Goal: Task Accomplishment & Management: Complete application form

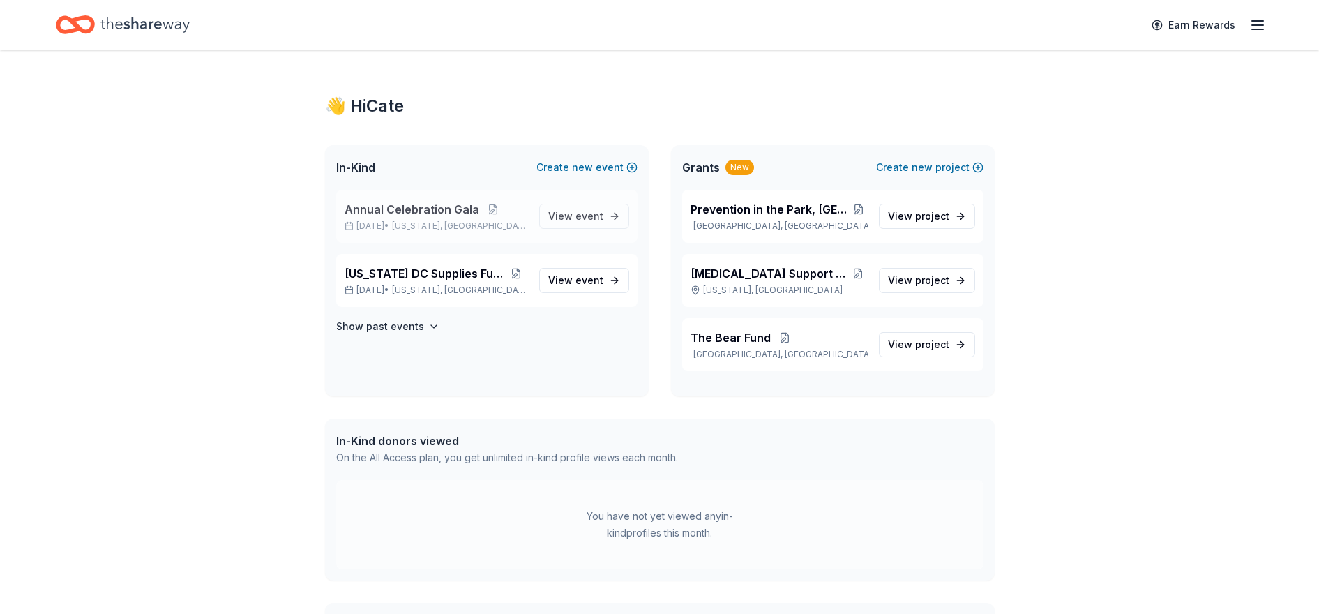
click at [422, 209] on span "Annual Celebration Gala" at bounding box center [412, 209] width 135 height 17
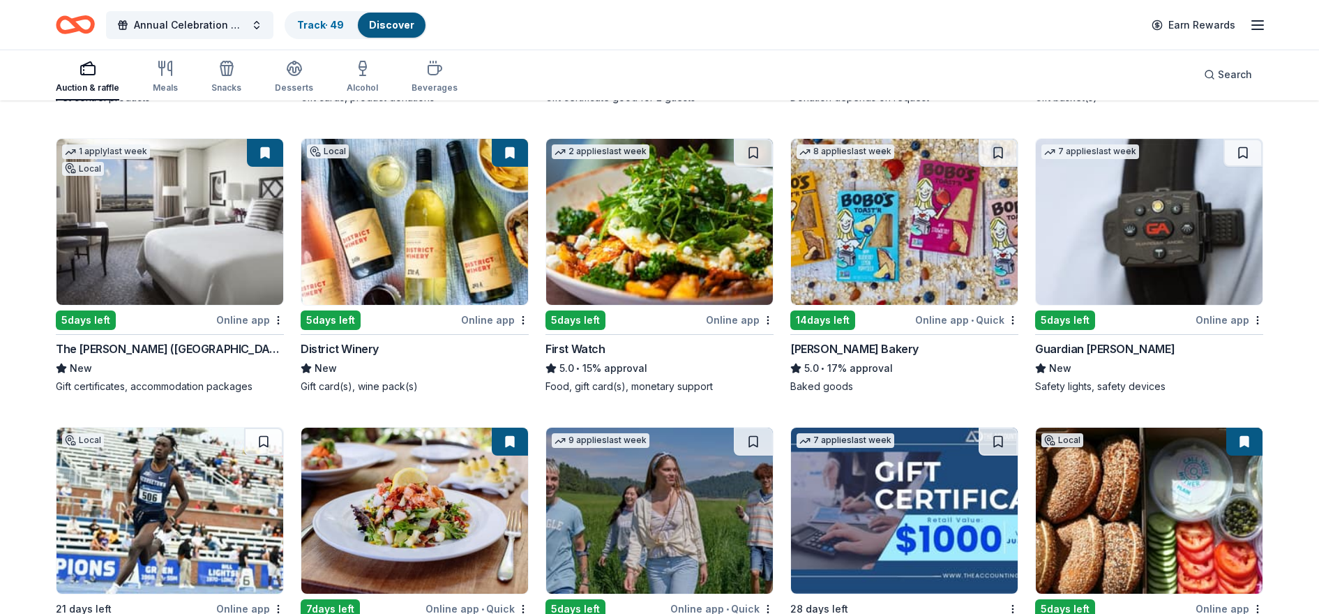
scroll to position [1023, 0]
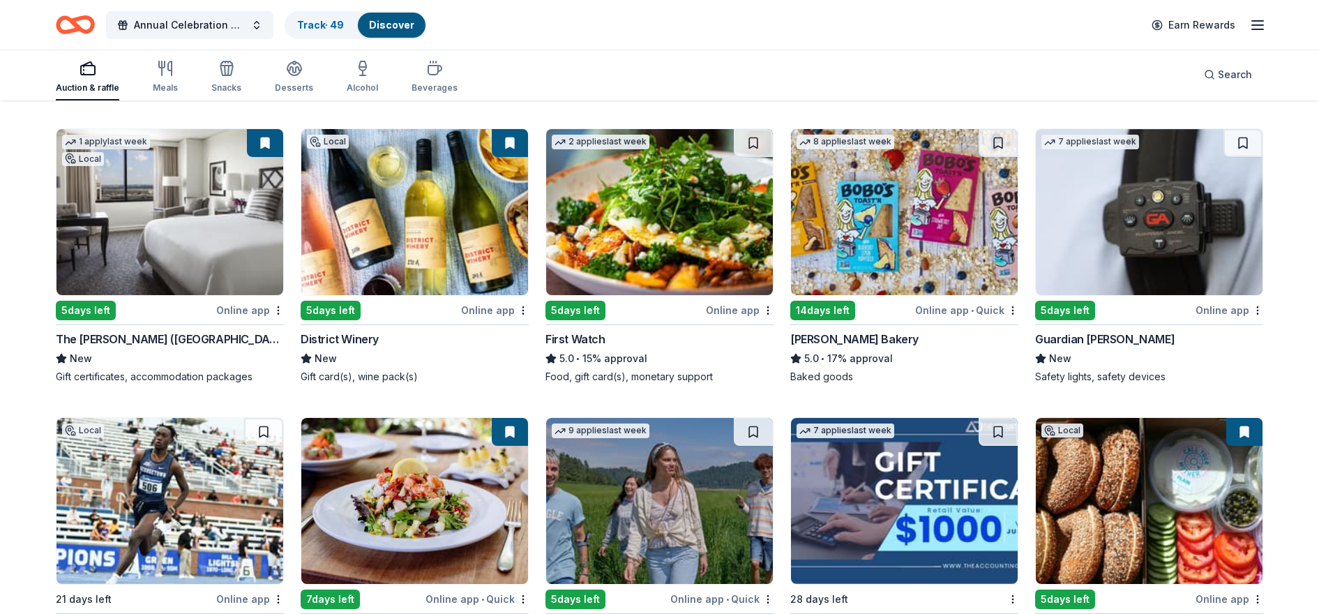
click at [664, 249] on img at bounding box center [659, 212] width 227 height 166
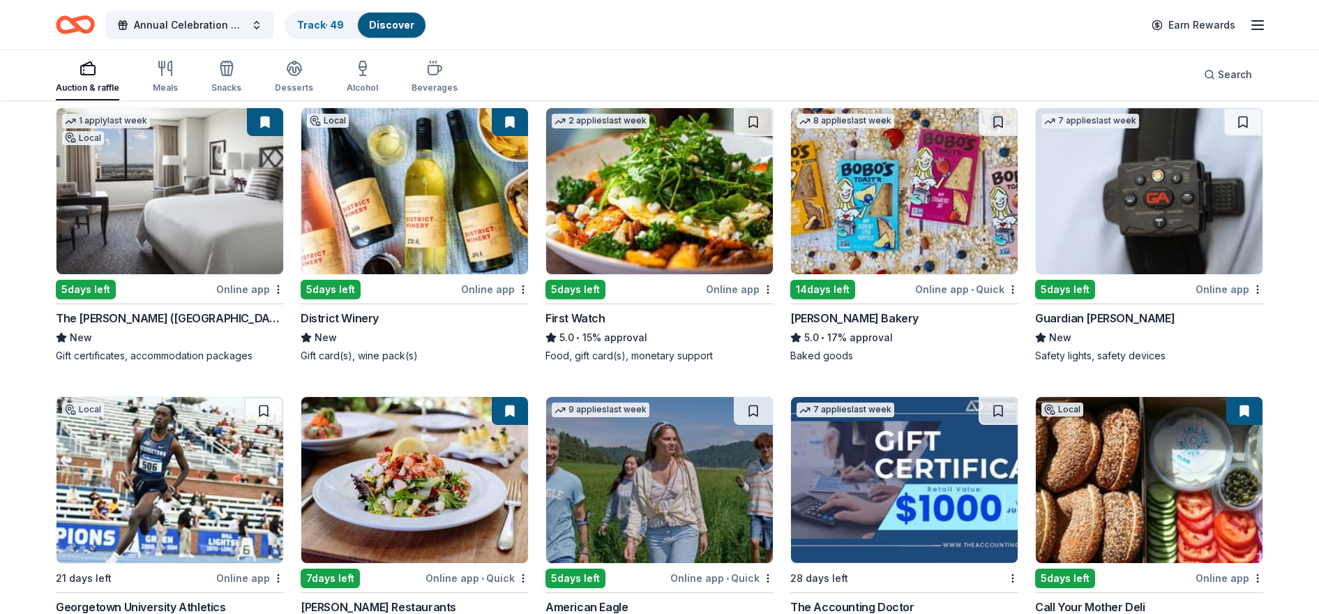
scroll to position [1047, 0]
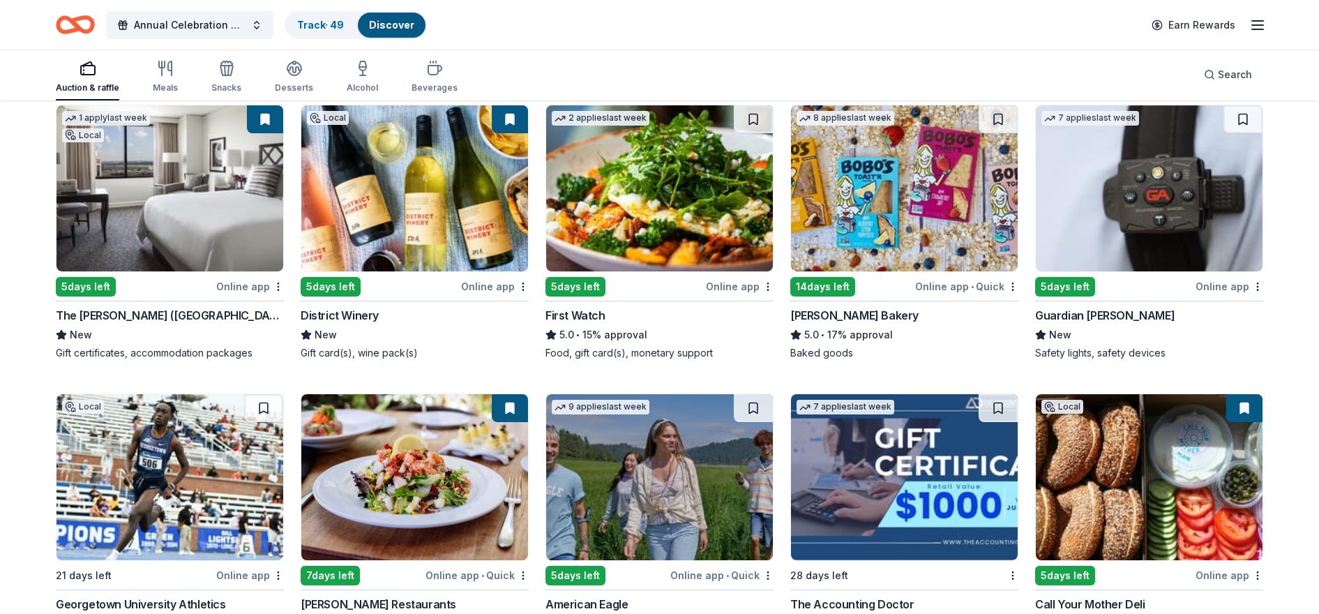
click at [1223, 198] on img at bounding box center [1149, 188] width 227 height 166
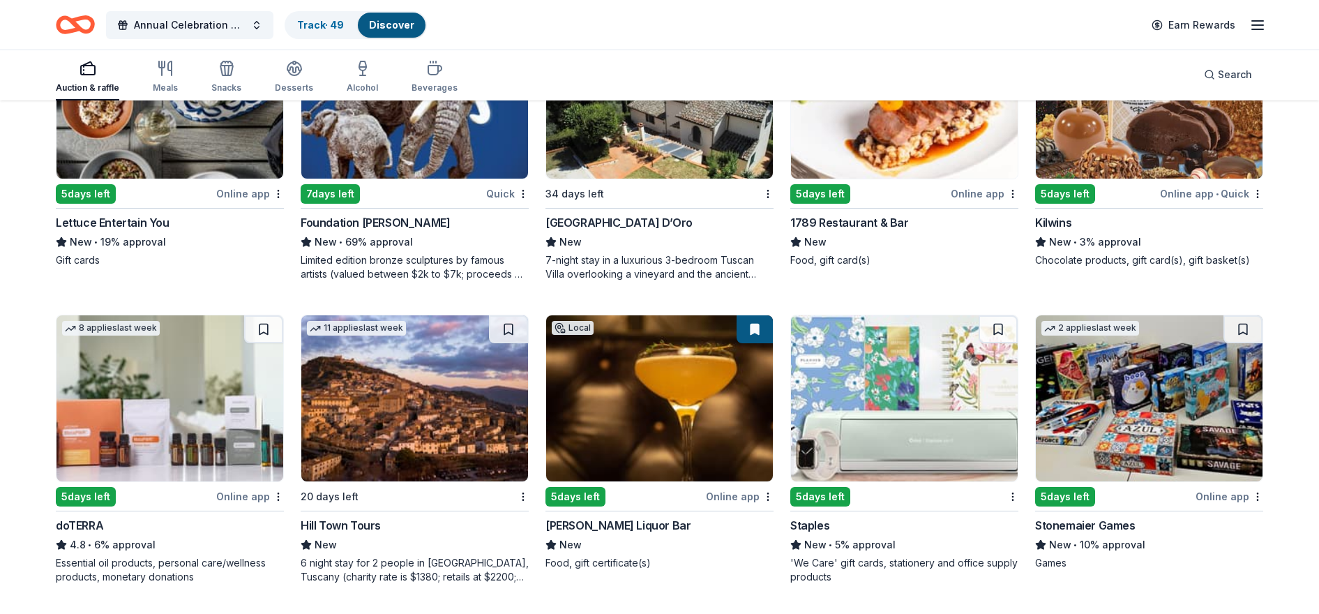
scroll to position [2976, 0]
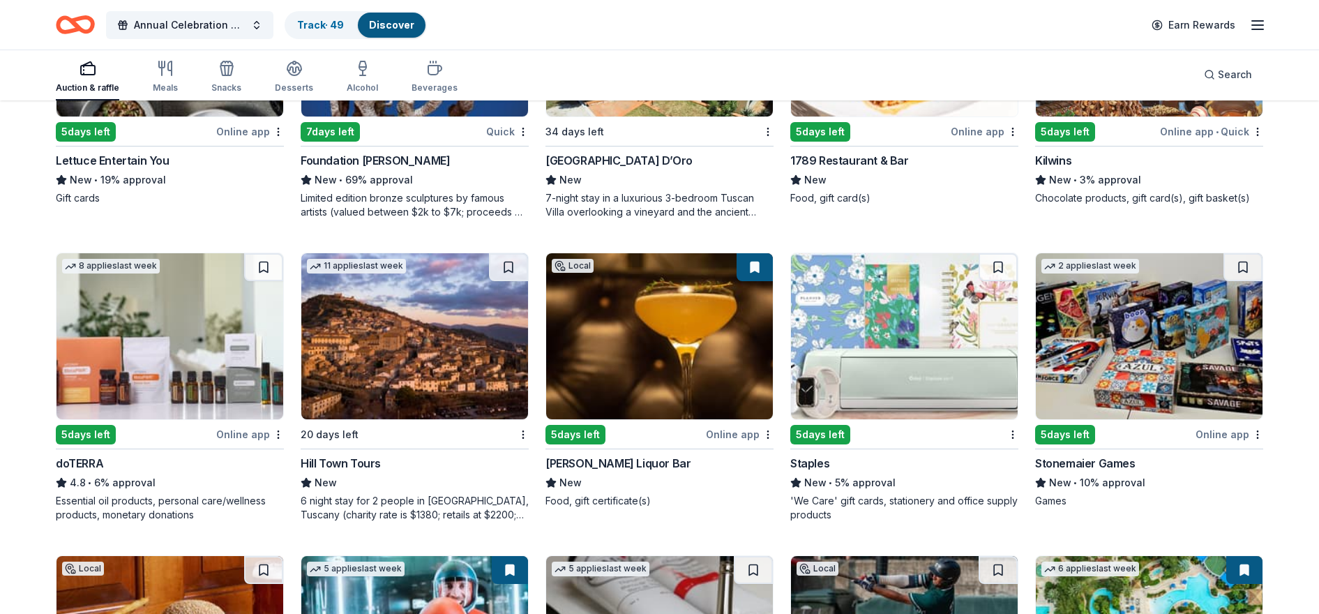
click at [930, 363] on img at bounding box center [904, 336] width 227 height 166
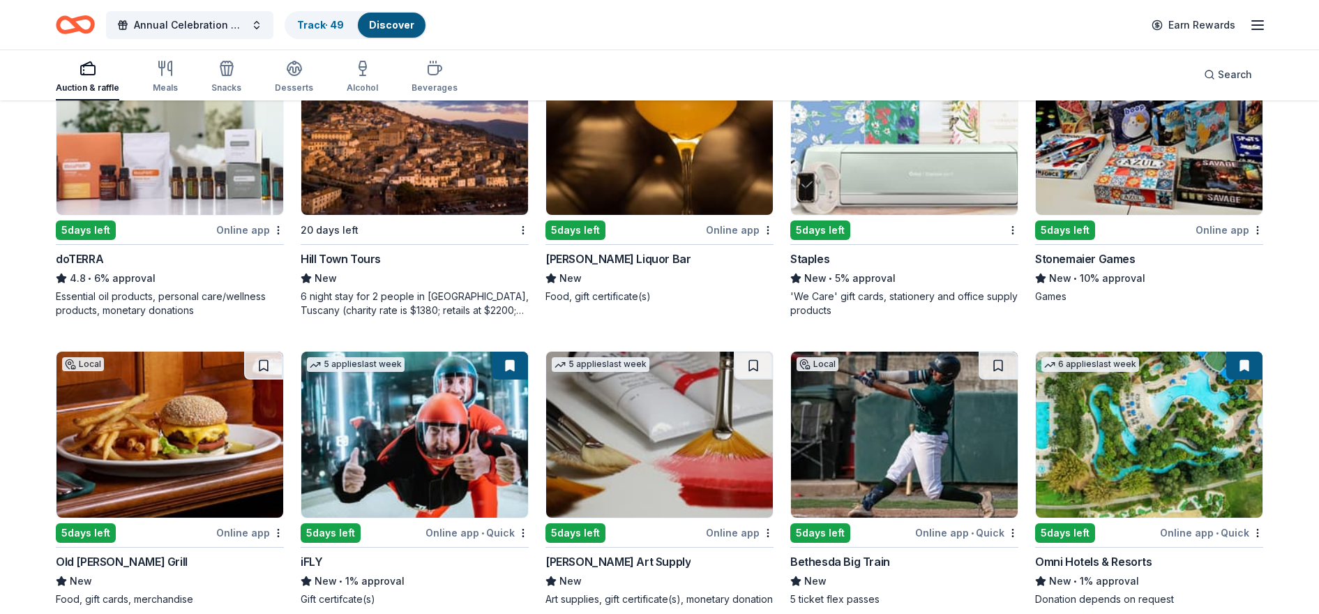
scroll to position [3299, 0]
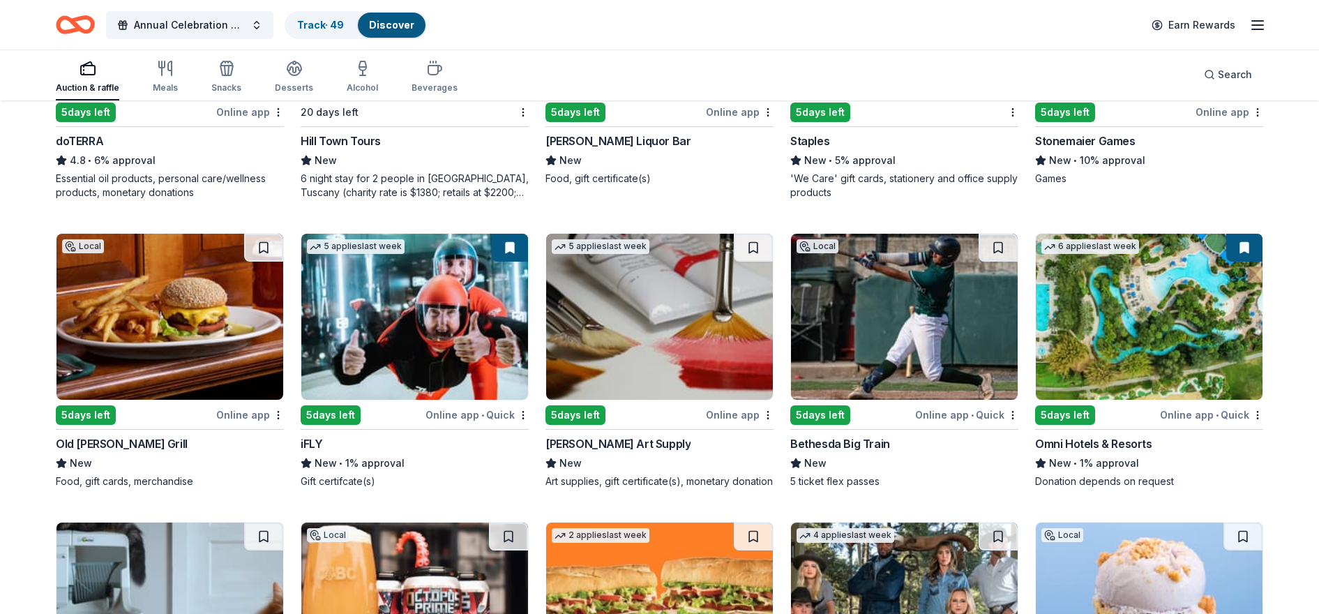
click at [663, 319] on img at bounding box center [659, 317] width 227 height 166
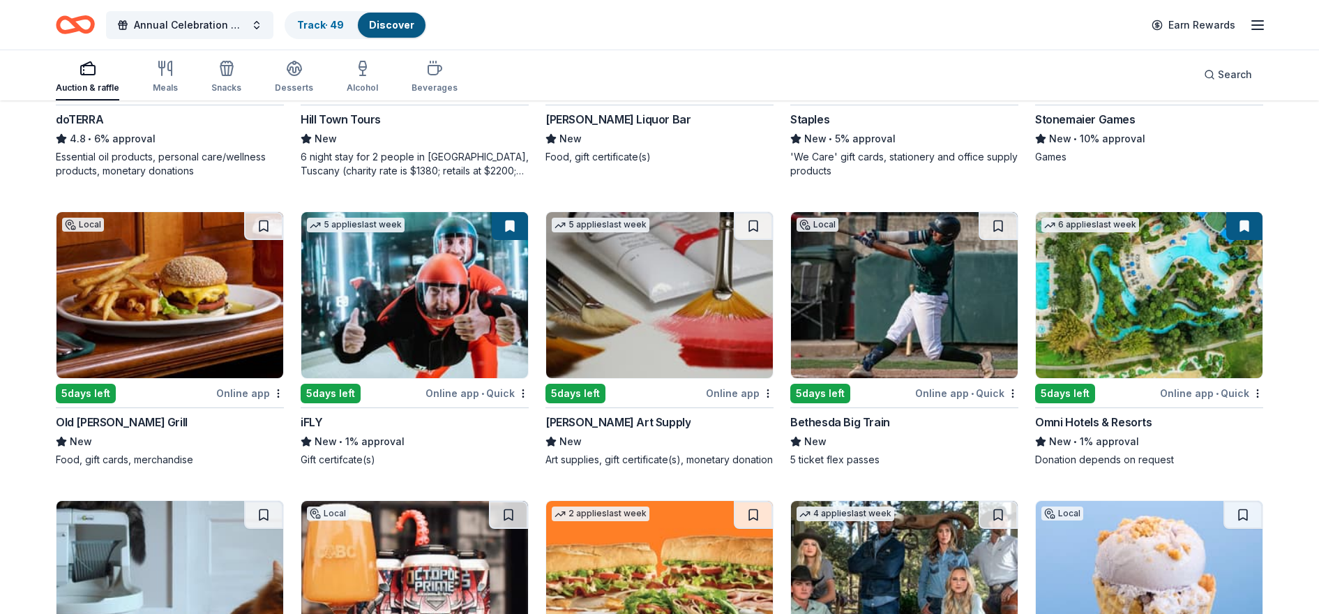
click at [203, 309] on img at bounding box center [170, 295] width 227 height 166
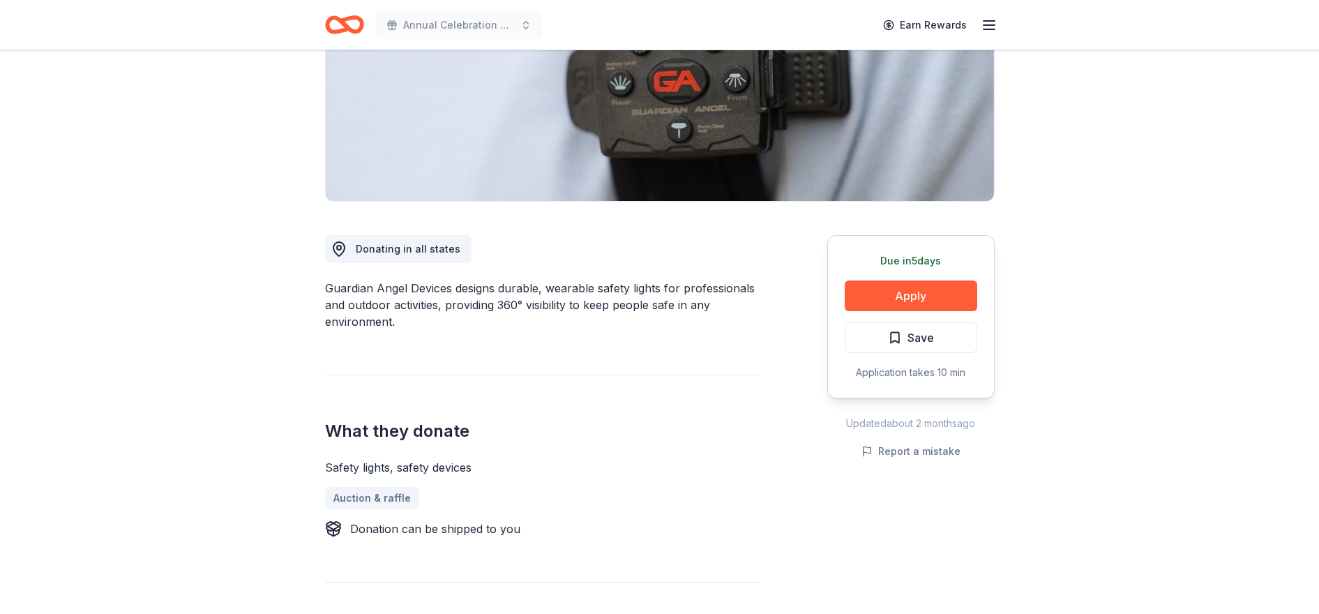
scroll to position [235, 0]
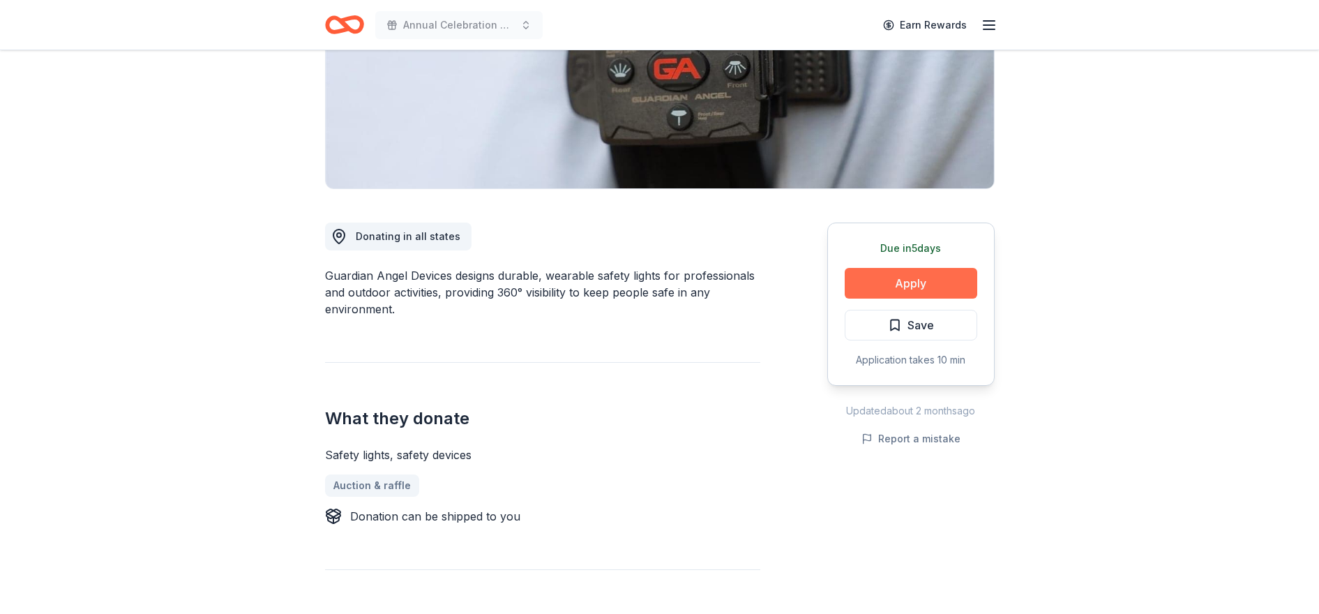
click at [952, 282] on button "Apply" at bounding box center [911, 283] width 133 height 31
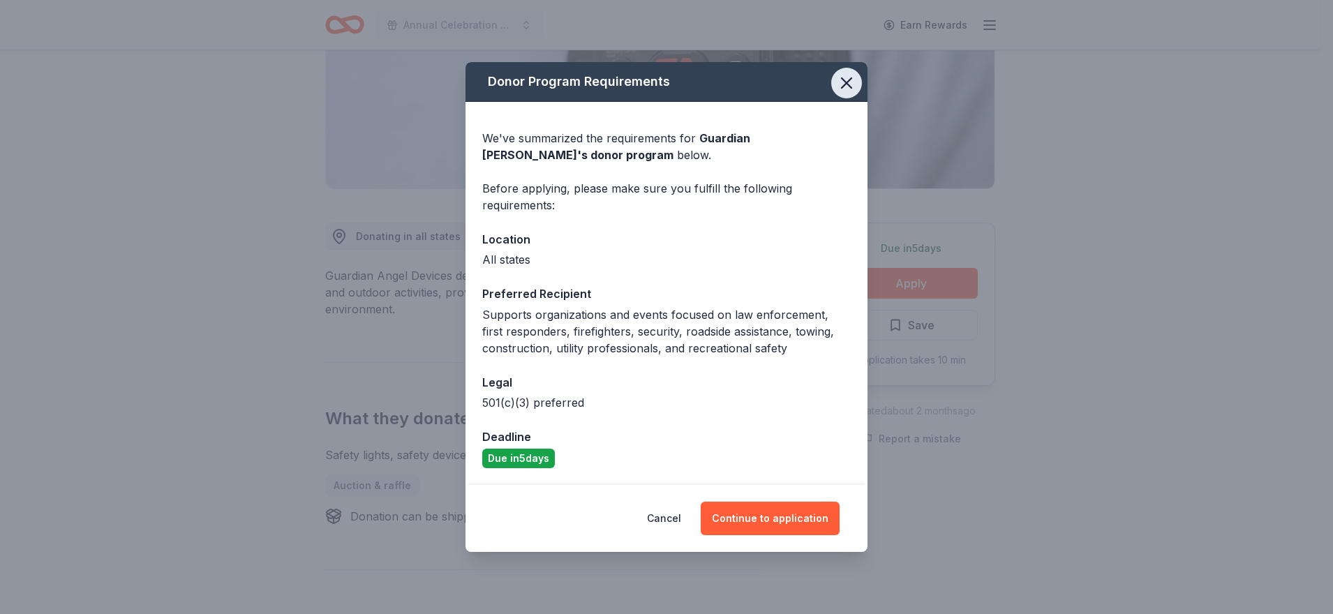
click at [848, 77] on icon "button" at bounding box center [847, 83] width 20 height 20
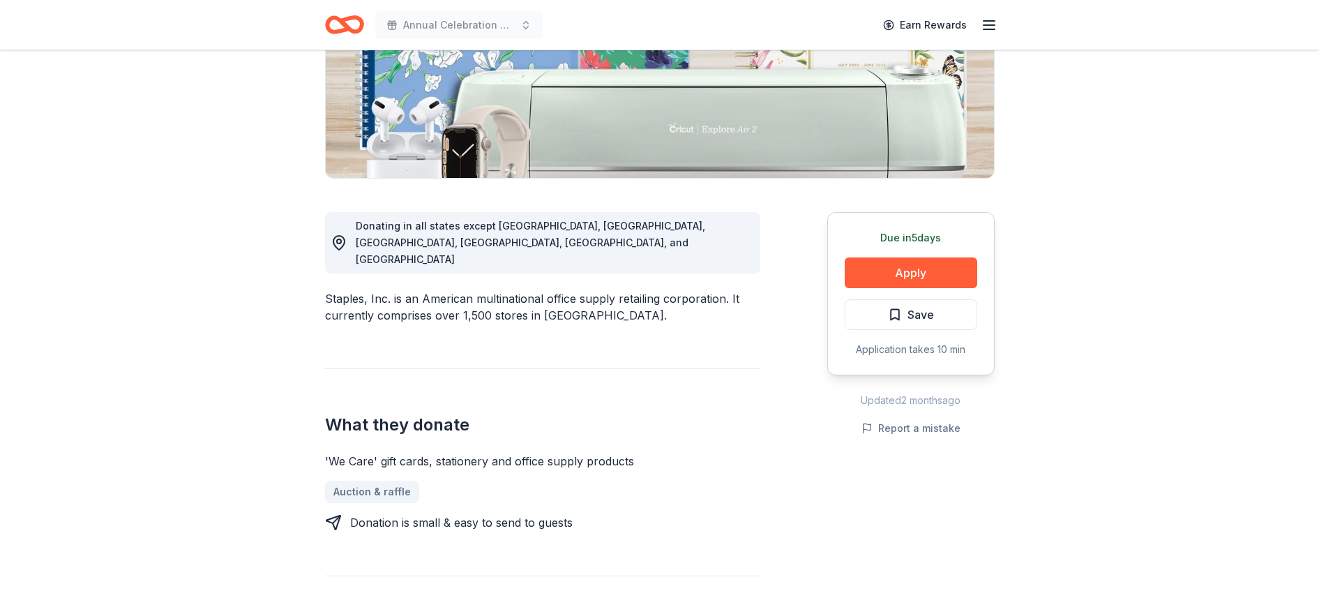
scroll to position [256, 0]
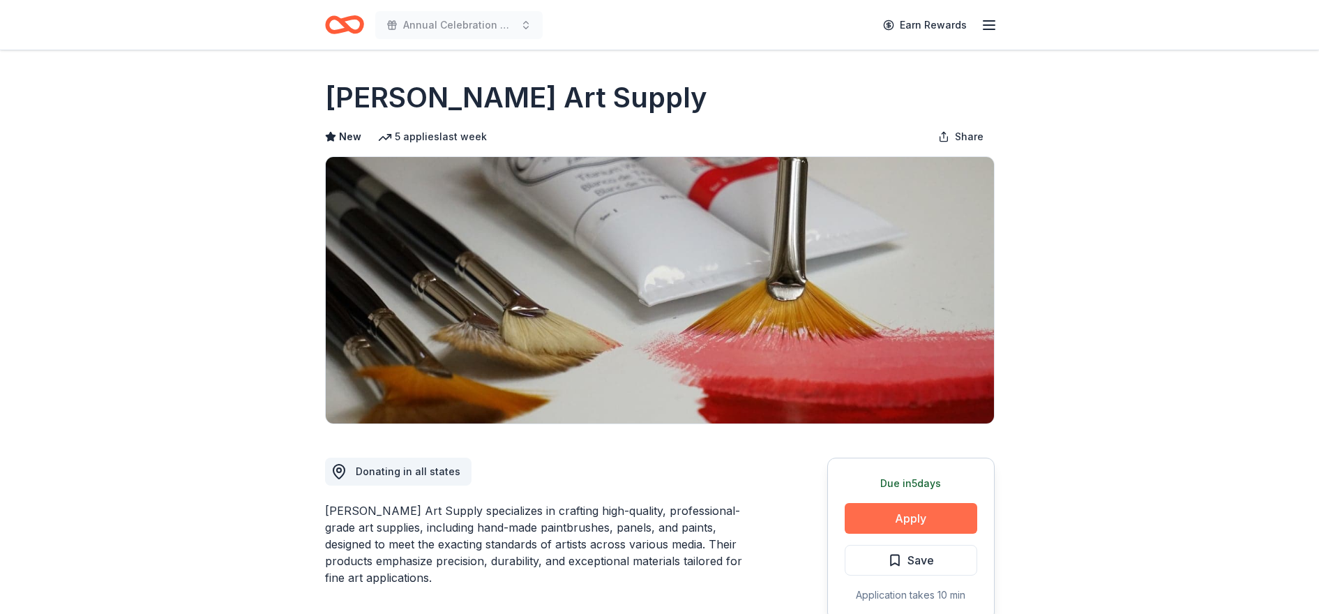
click at [887, 520] on button "Apply" at bounding box center [911, 518] width 133 height 31
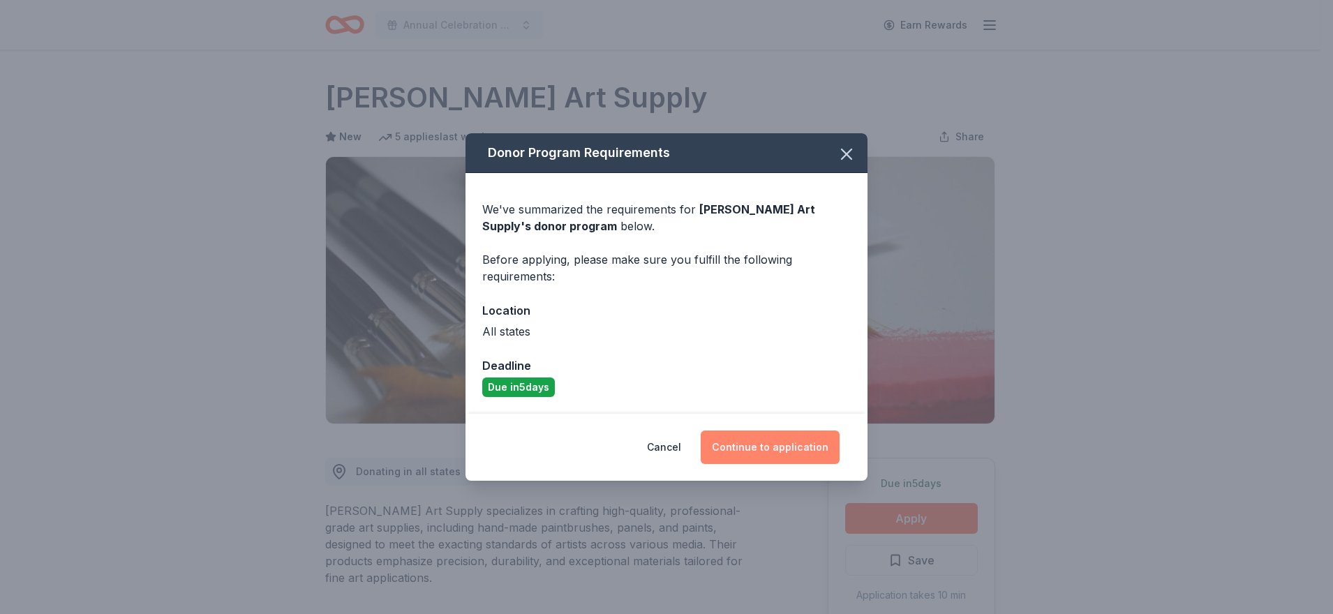
click at [812, 444] on button "Continue to application" at bounding box center [769, 446] width 139 height 33
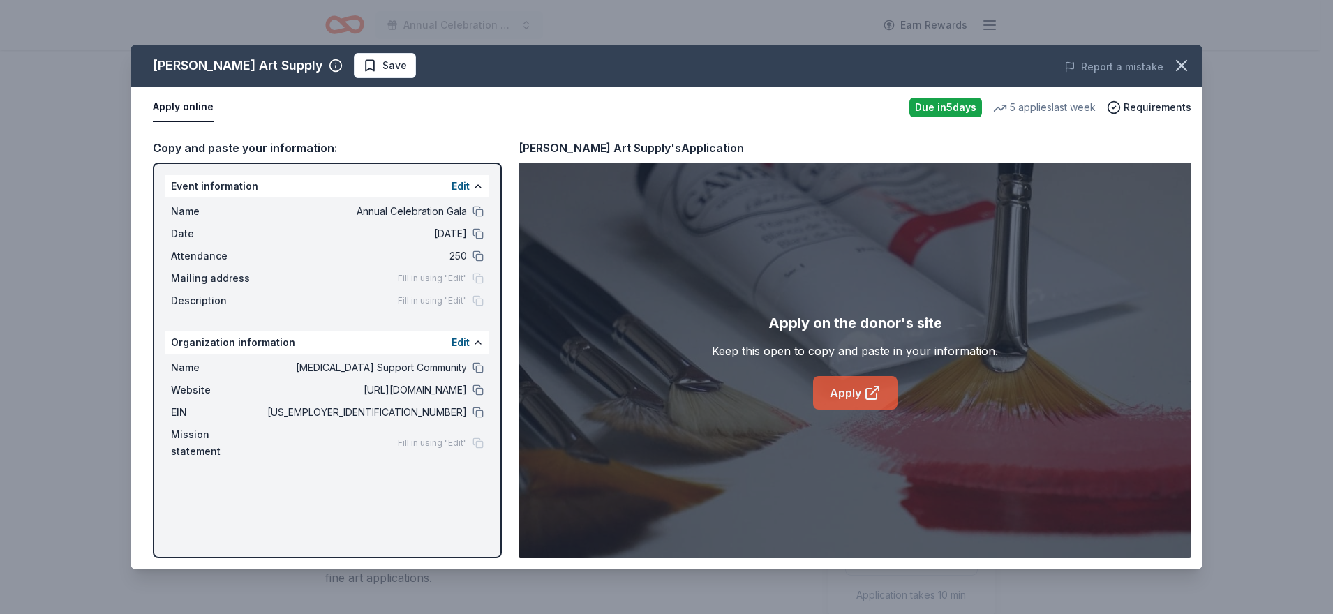
click at [853, 387] on link "Apply" at bounding box center [855, 392] width 84 height 33
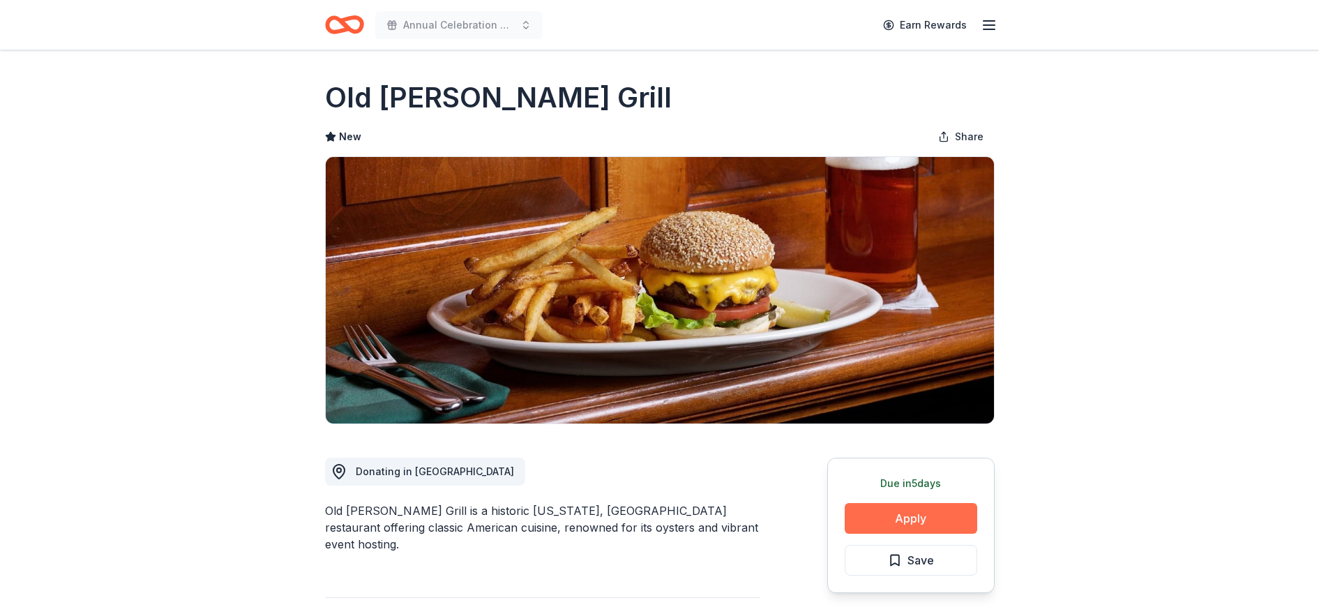
click at [878, 511] on button "Apply" at bounding box center [911, 518] width 133 height 31
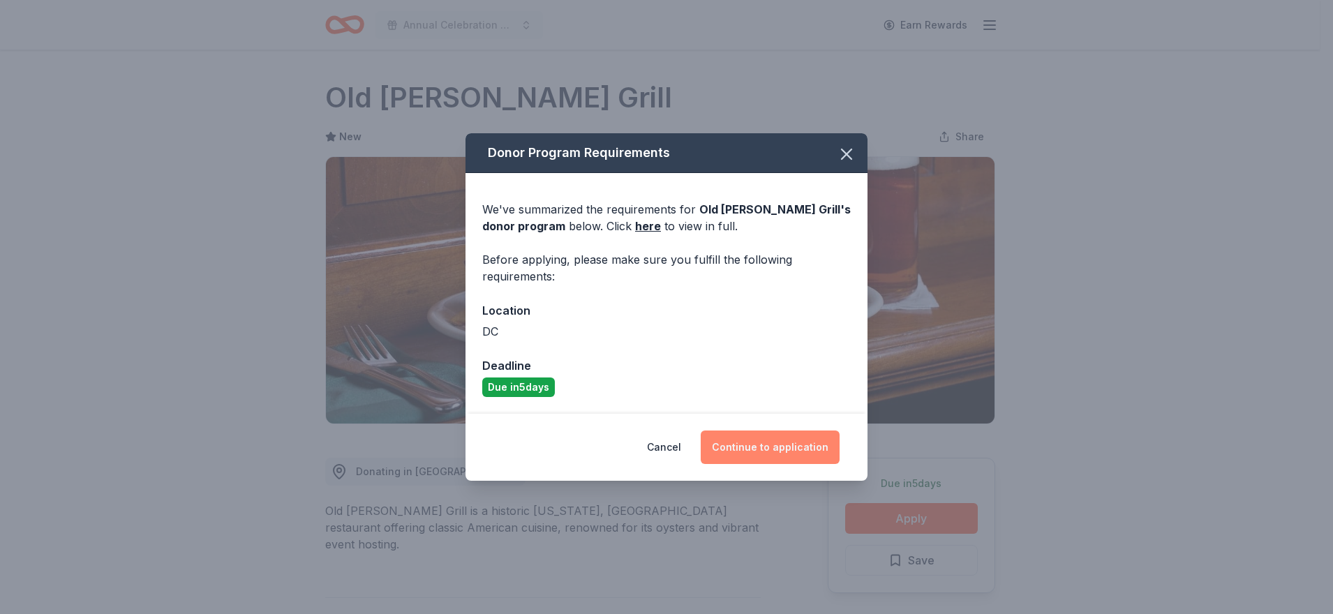
click at [817, 446] on button "Continue to application" at bounding box center [769, 446] width 139 height 33
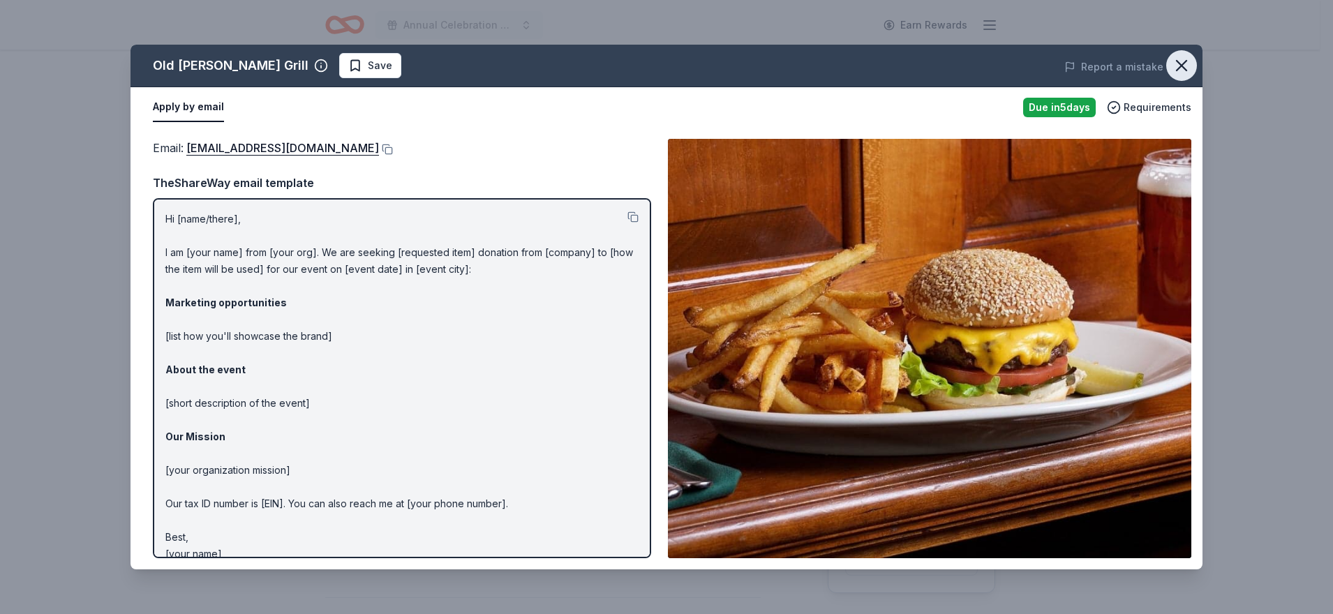
click at [1181, 66] on icon "button" at bounding box center [1181, 66] width 10 height 10
